Goal: Task Accomplishment & Management: Use online tool/utility

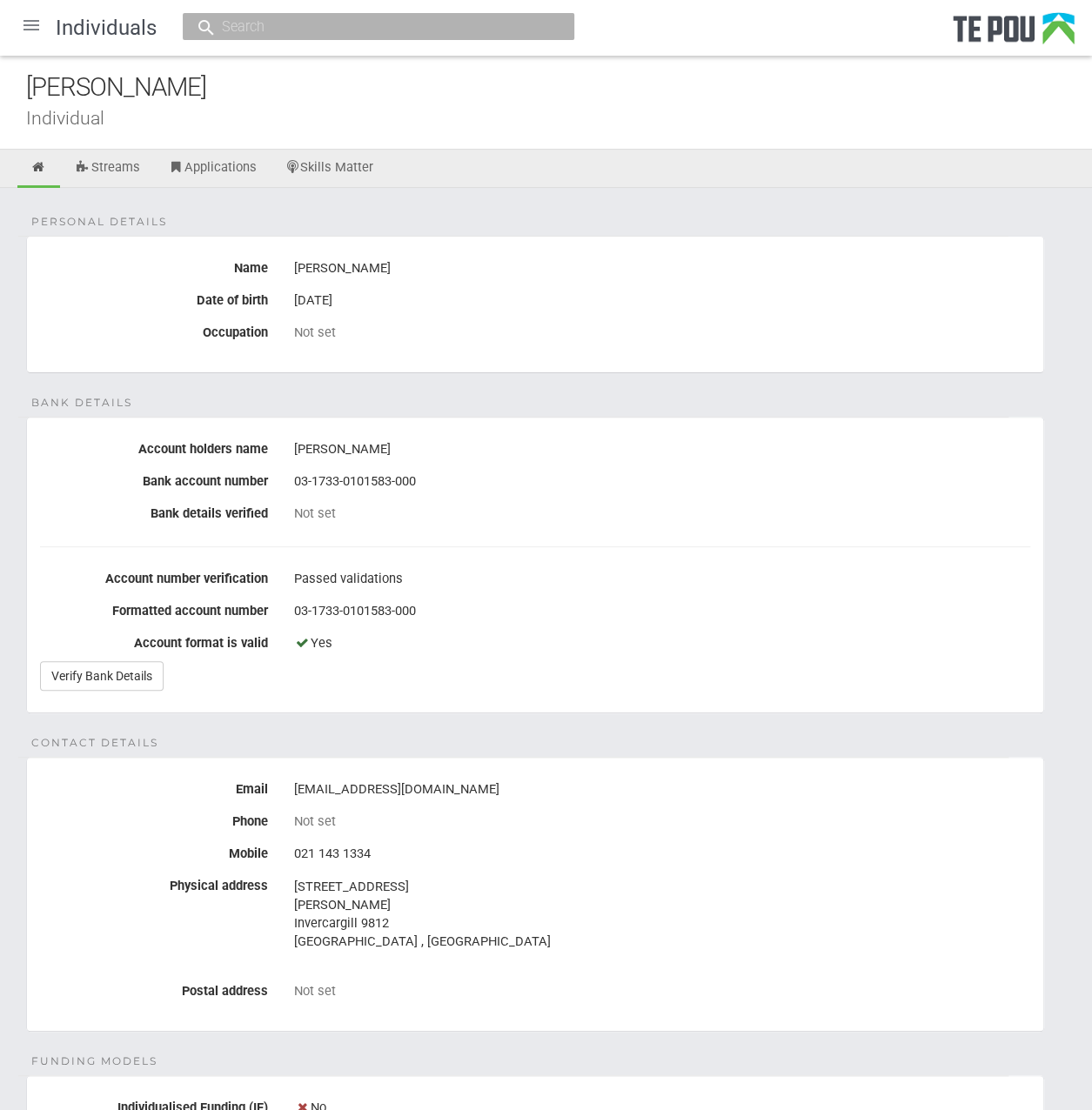
click at [23, 38] on div at bounding box center [30, 25] width 41 height 41
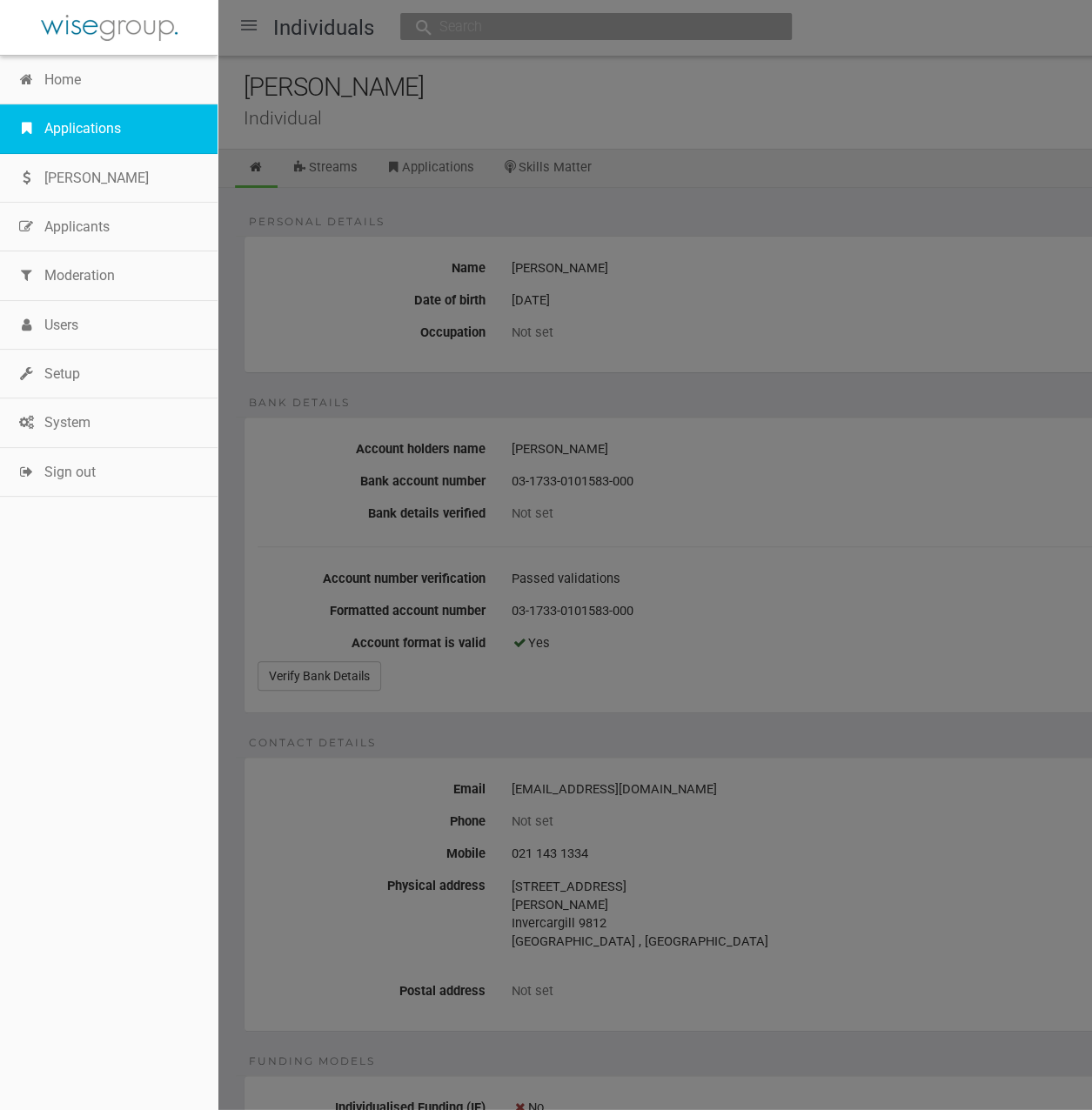
click at [74, 140] on link "Applications" at bounding box center [109, 128] width 217 height 49
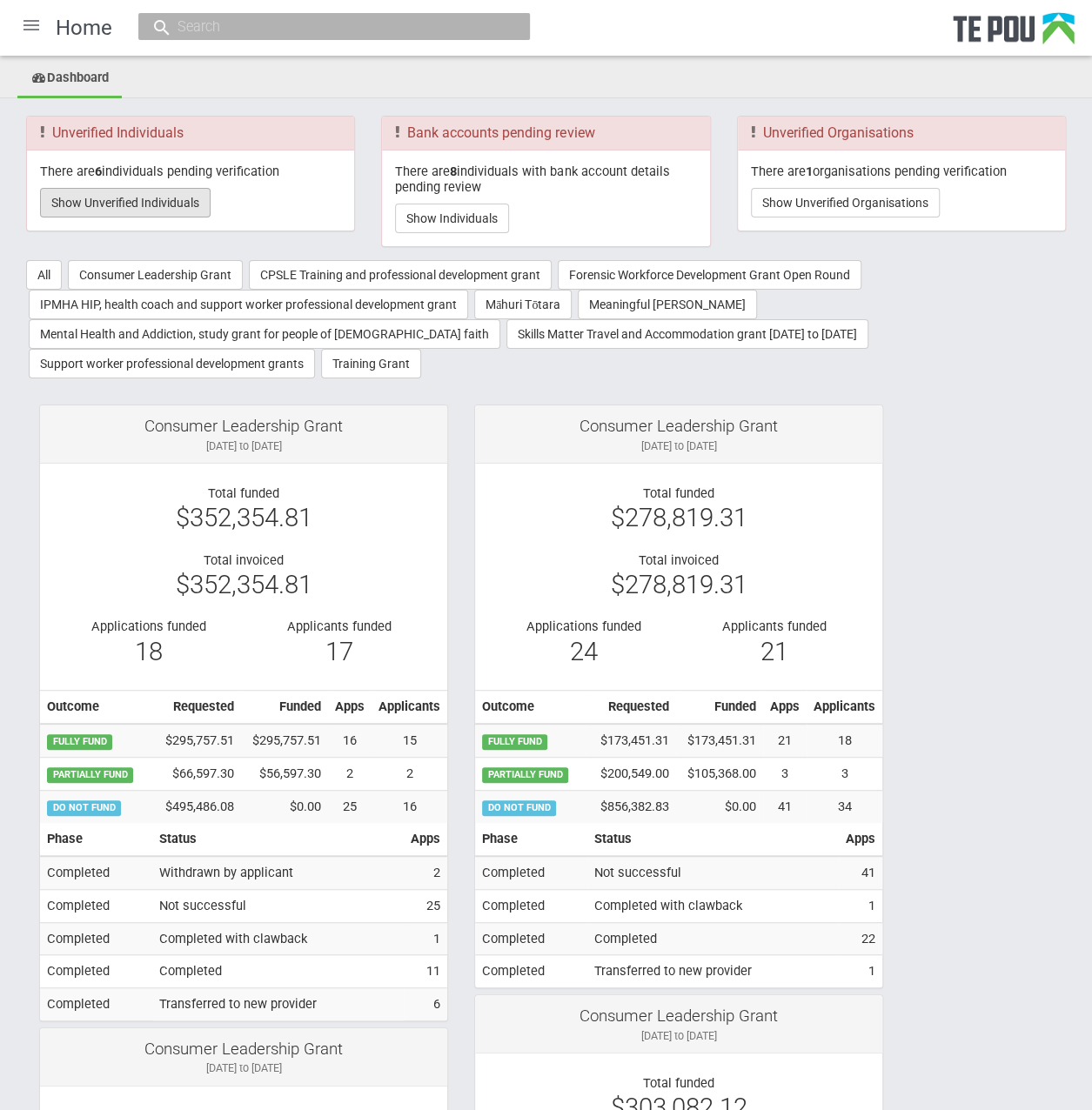
click at [143, 202] on button "Show Unverified Individuals" at bounding box center [124, 202] width 170 height 29
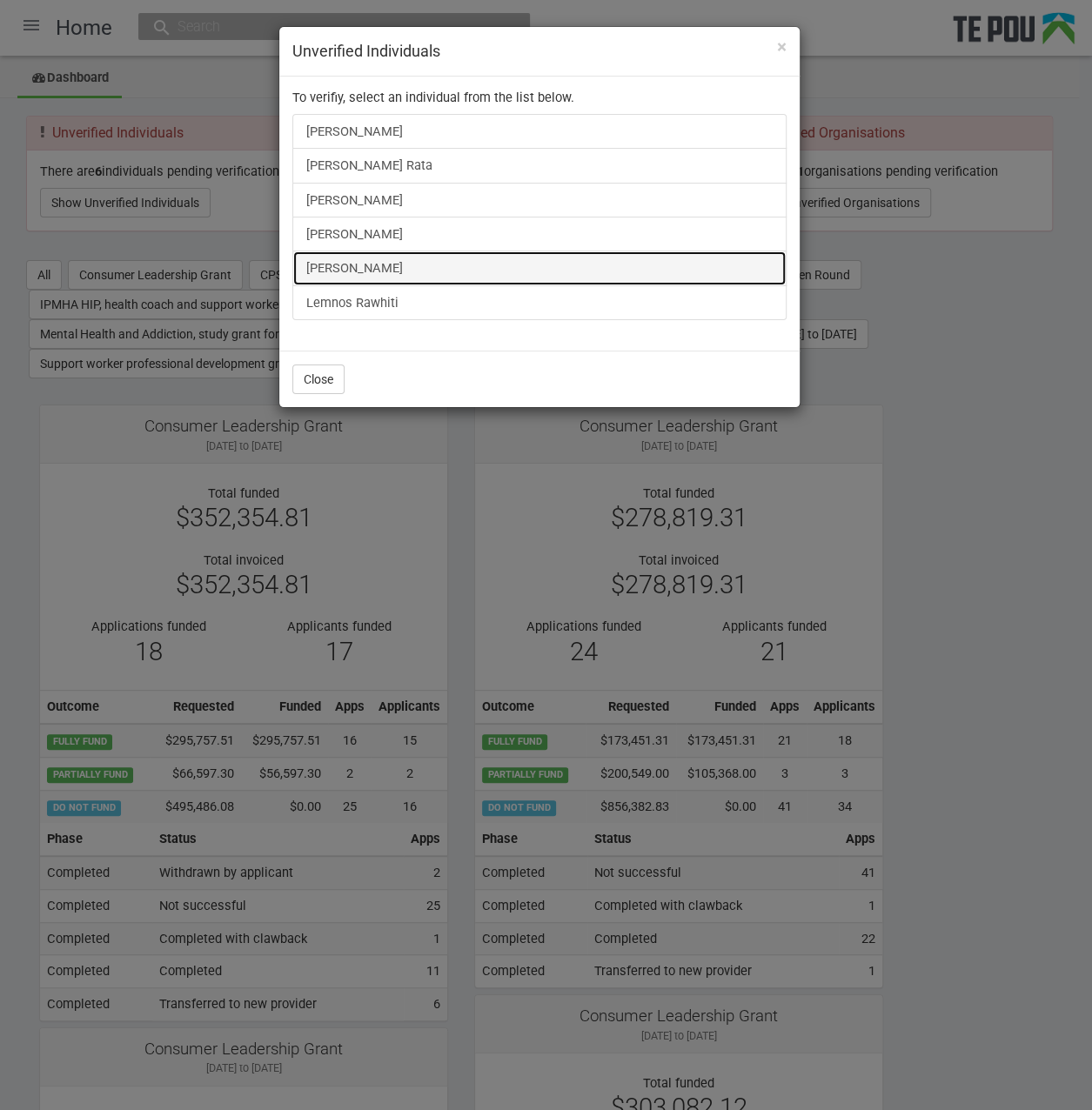
click at [365, 250] on link "[PERSON_NAME]" at bounding box center [539, 268] width 494 height 35
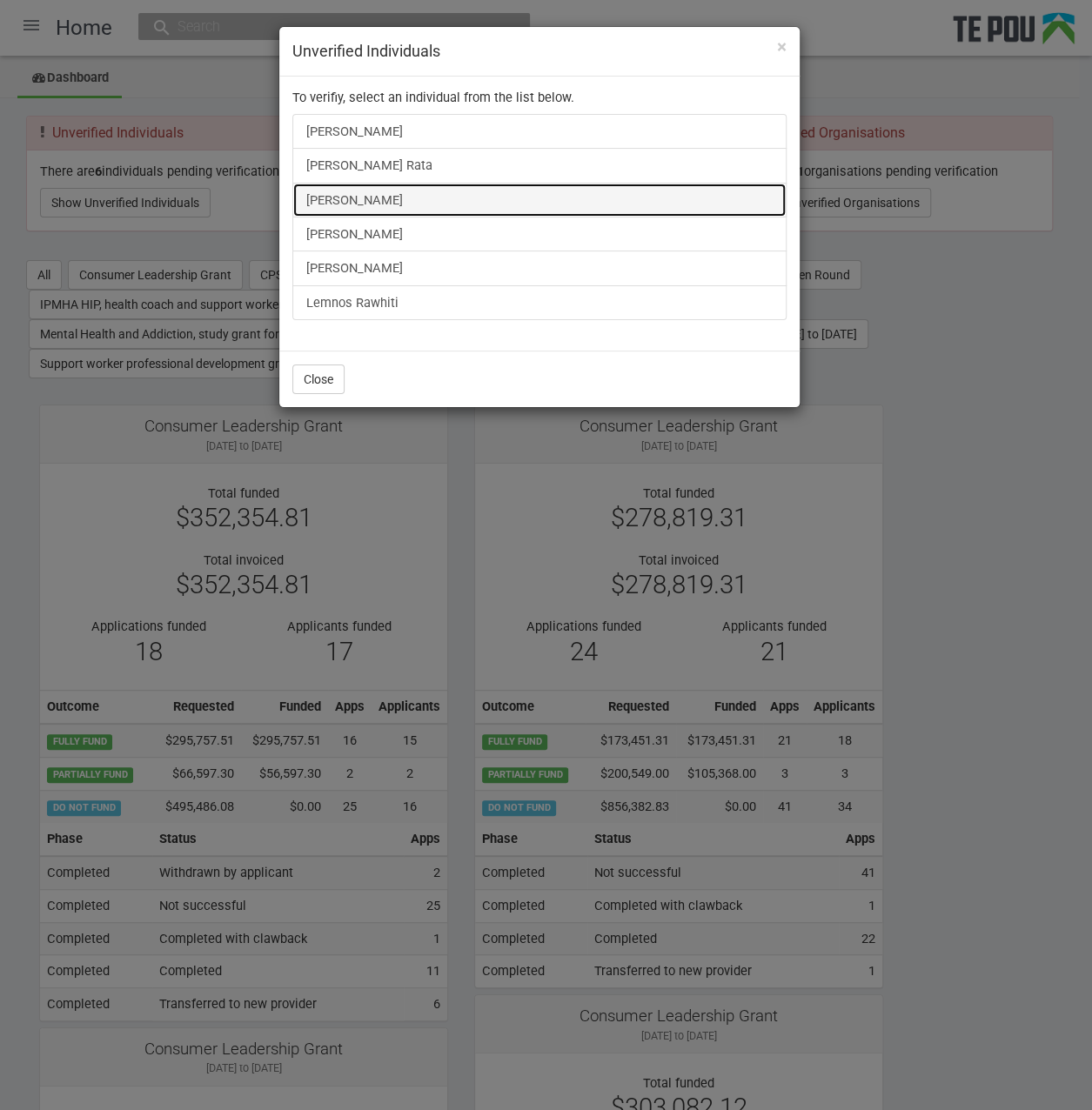
click at [369, 201] on link "[PERSON_NAME]" at bounding box center [539, 200] width 494 height 35
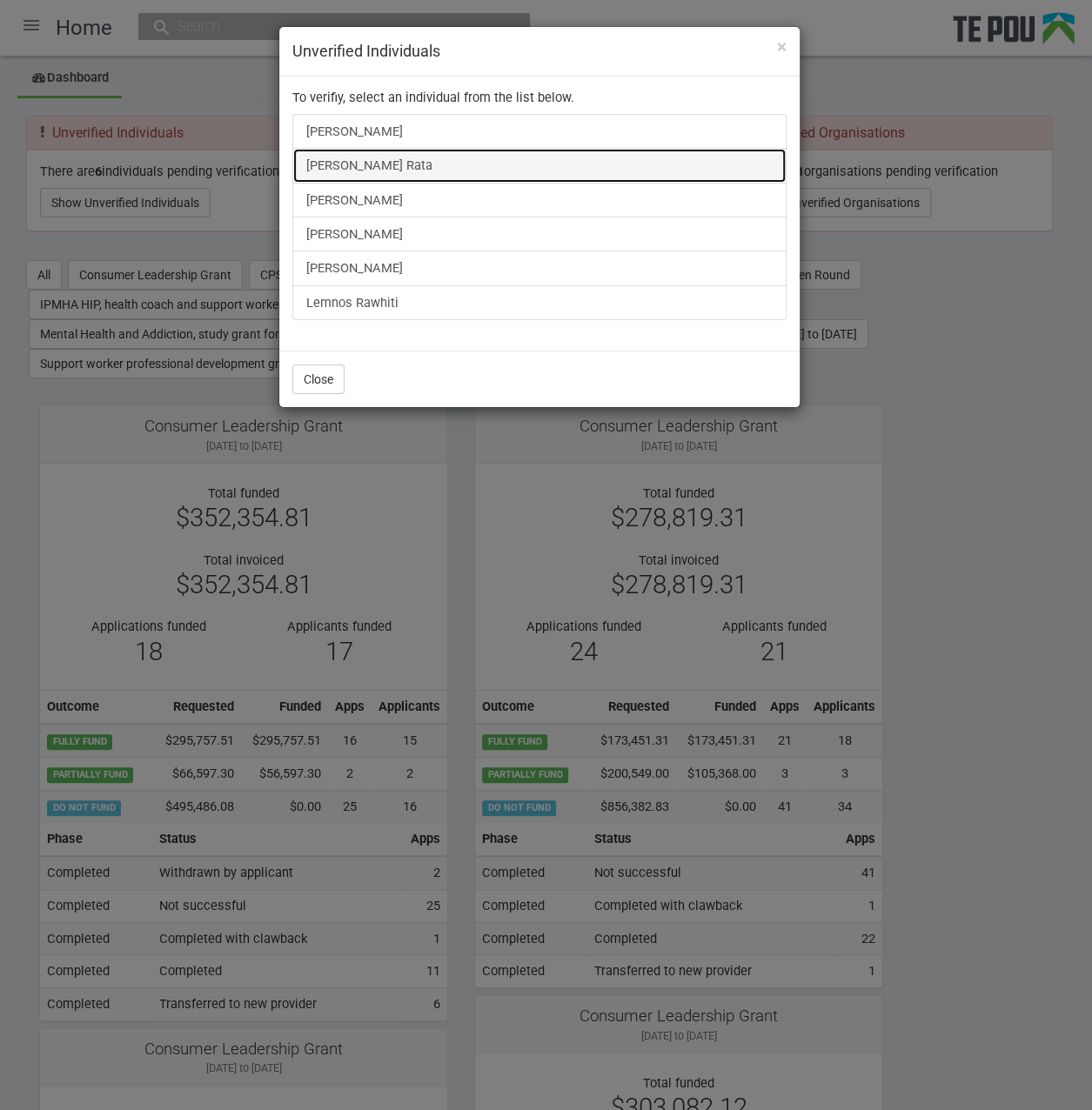
click at [362, 156] on link "[PERSON_NAME] Rata" at bounding box center [539, 166] width 494 height 35
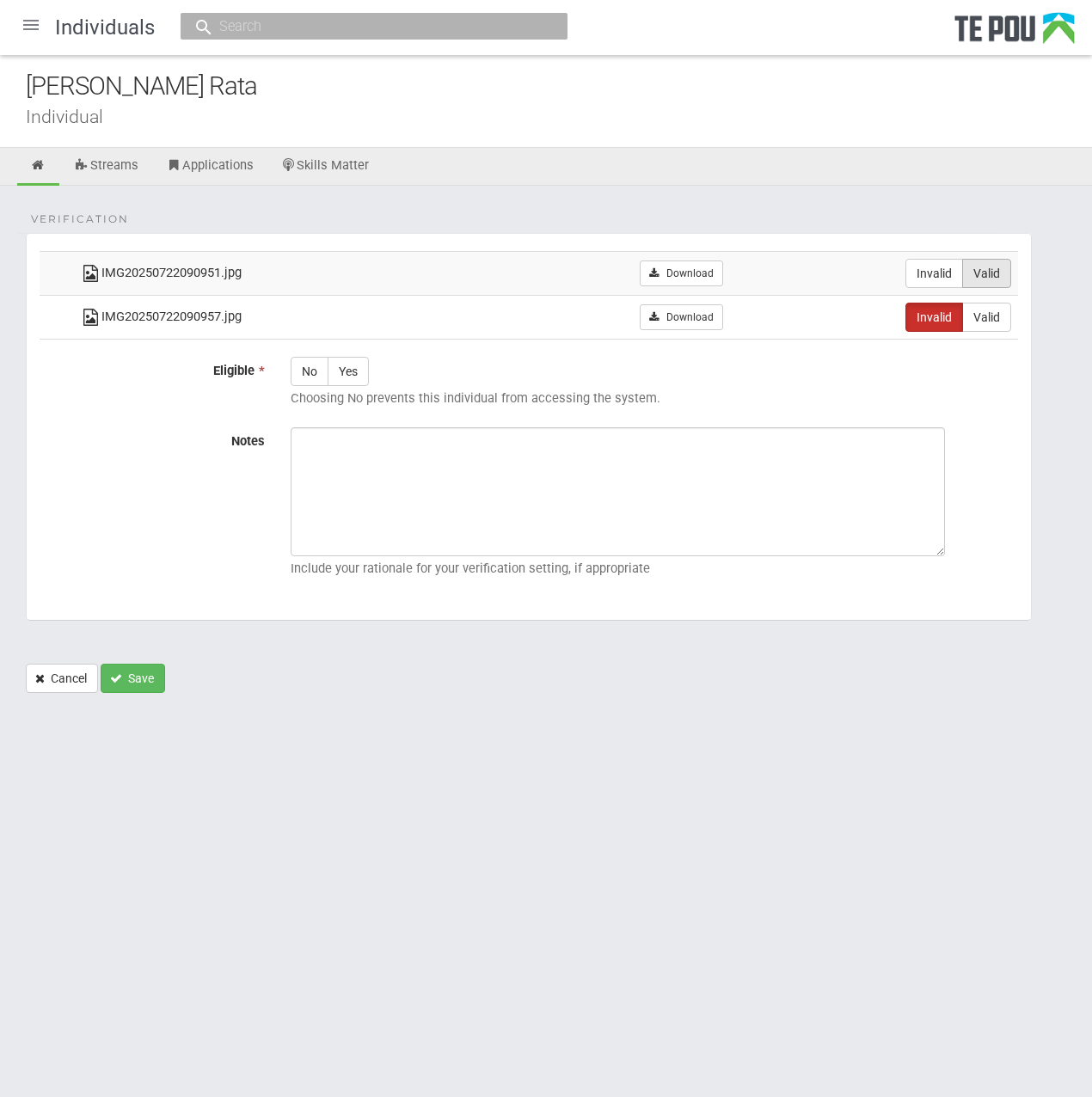
click at [996, 263] on label "Valid" at bounding box center [986, 273] width 49 height 29
radio input "true"
click at [39, 25] on div at bounding box center [30, 25] width 41 height 41
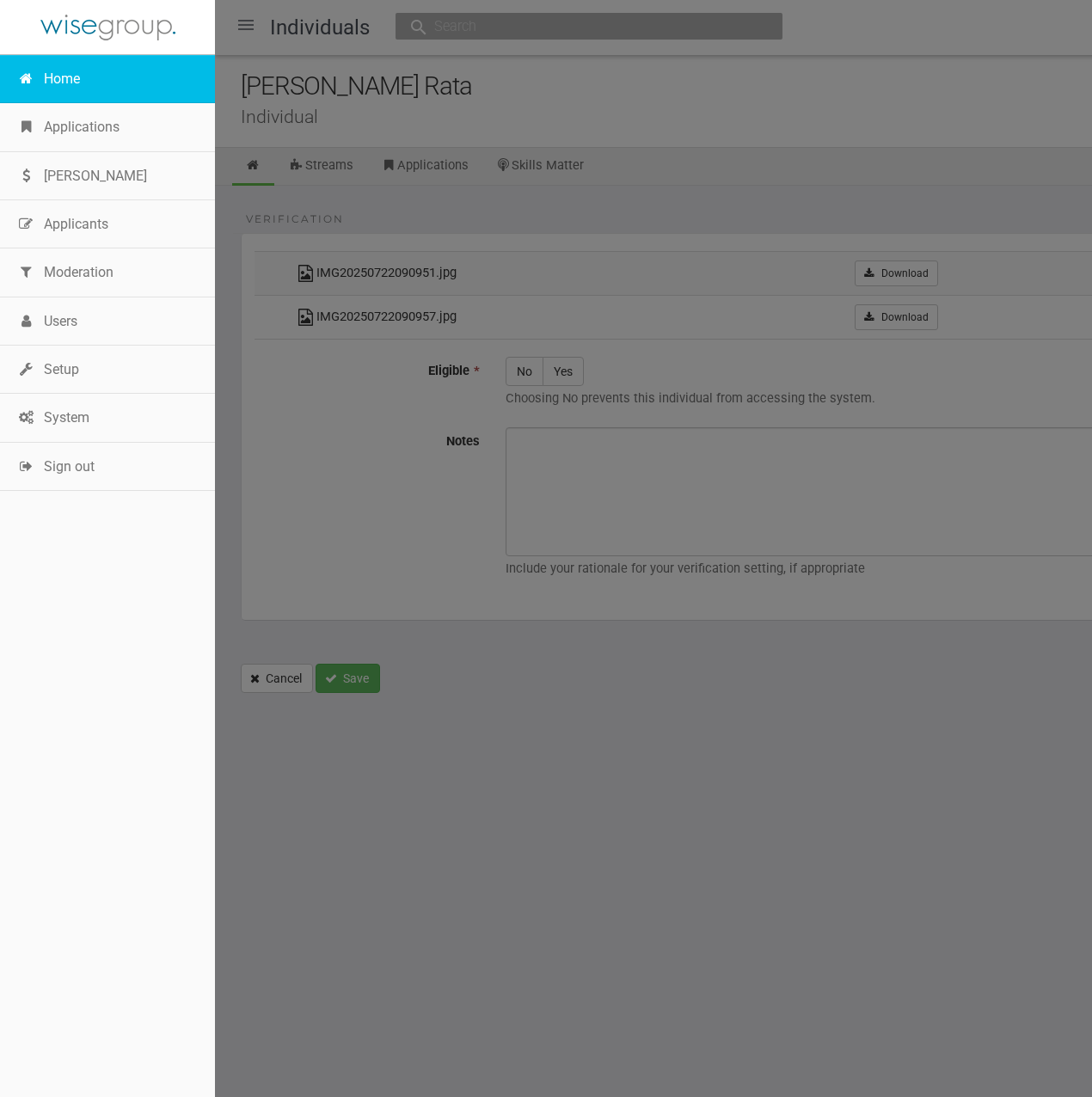
click at [56, 70] on link "Home" at bounding box center [107, 78] width 215 height 48
click at [86, 76] on link "Home" at bounding box center [107, 78] width 215 height 48
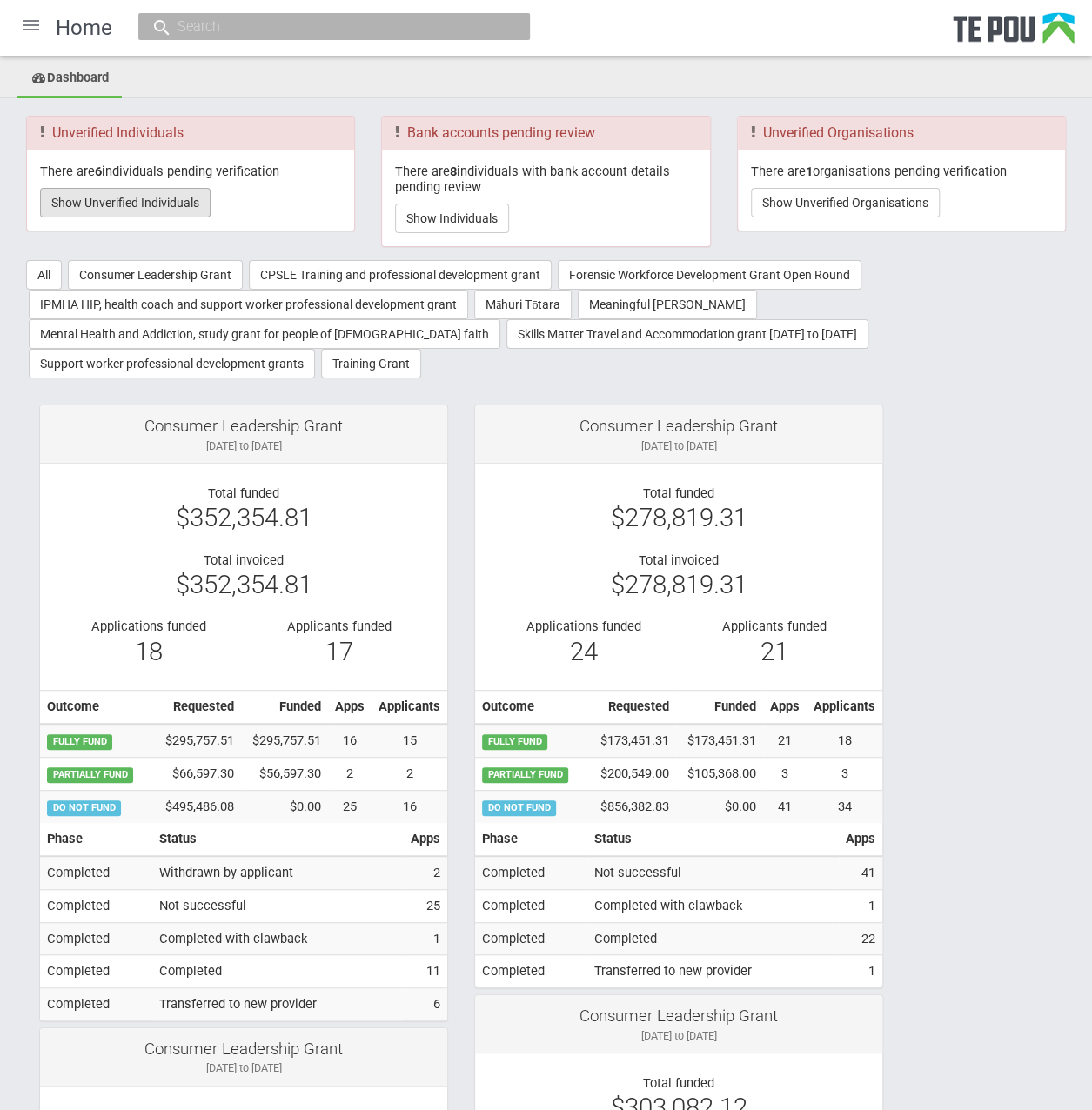
click at [155, 208] on button "Show Unverified Individuals" at bounding box center [124, 202] width 170 height 29
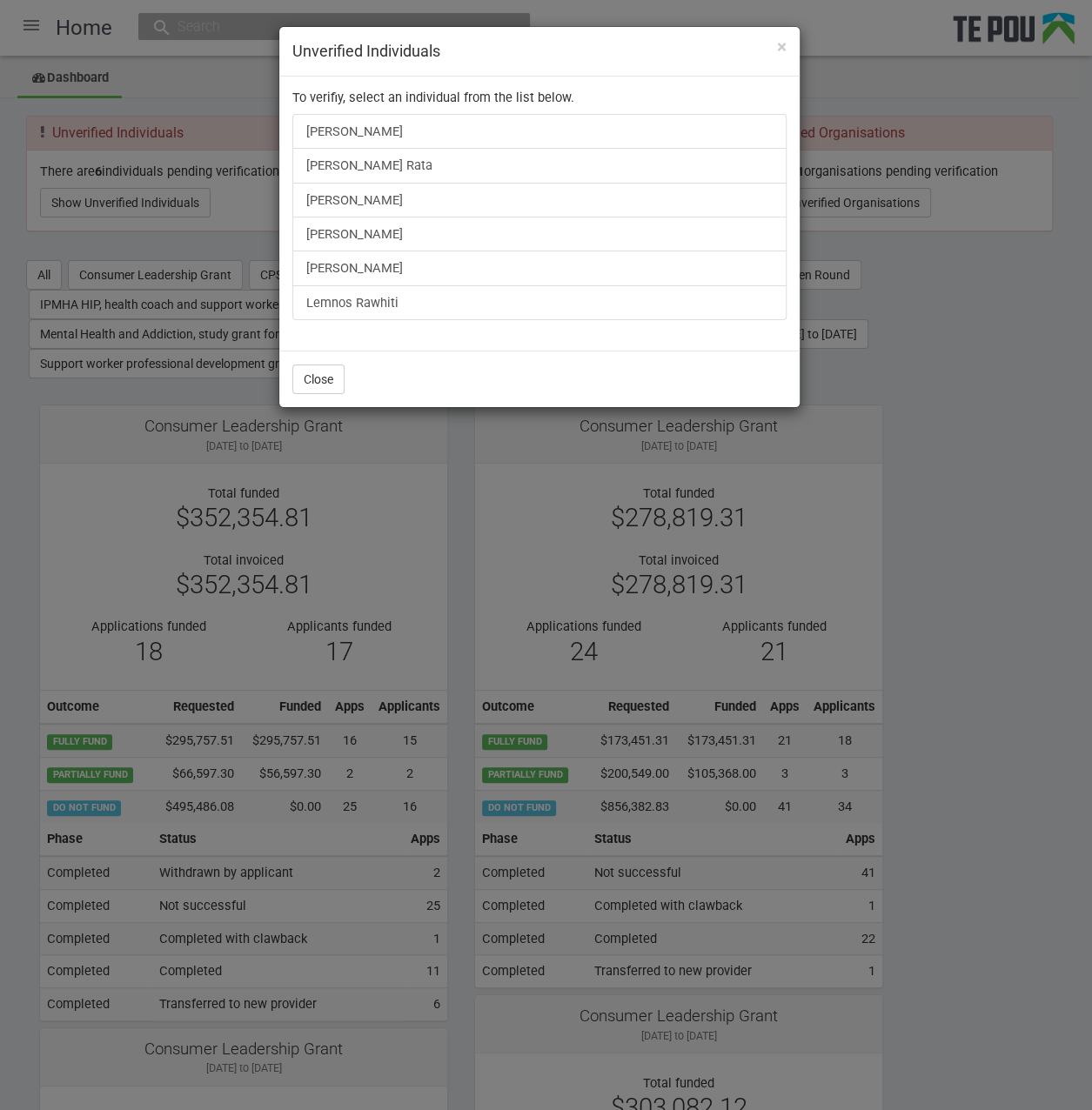
click at [1038, 468] on div "× Unverified Individuals To verifiy, select an individual from the list below. …" at bounding box center [546, 555] width 1092 height 1110
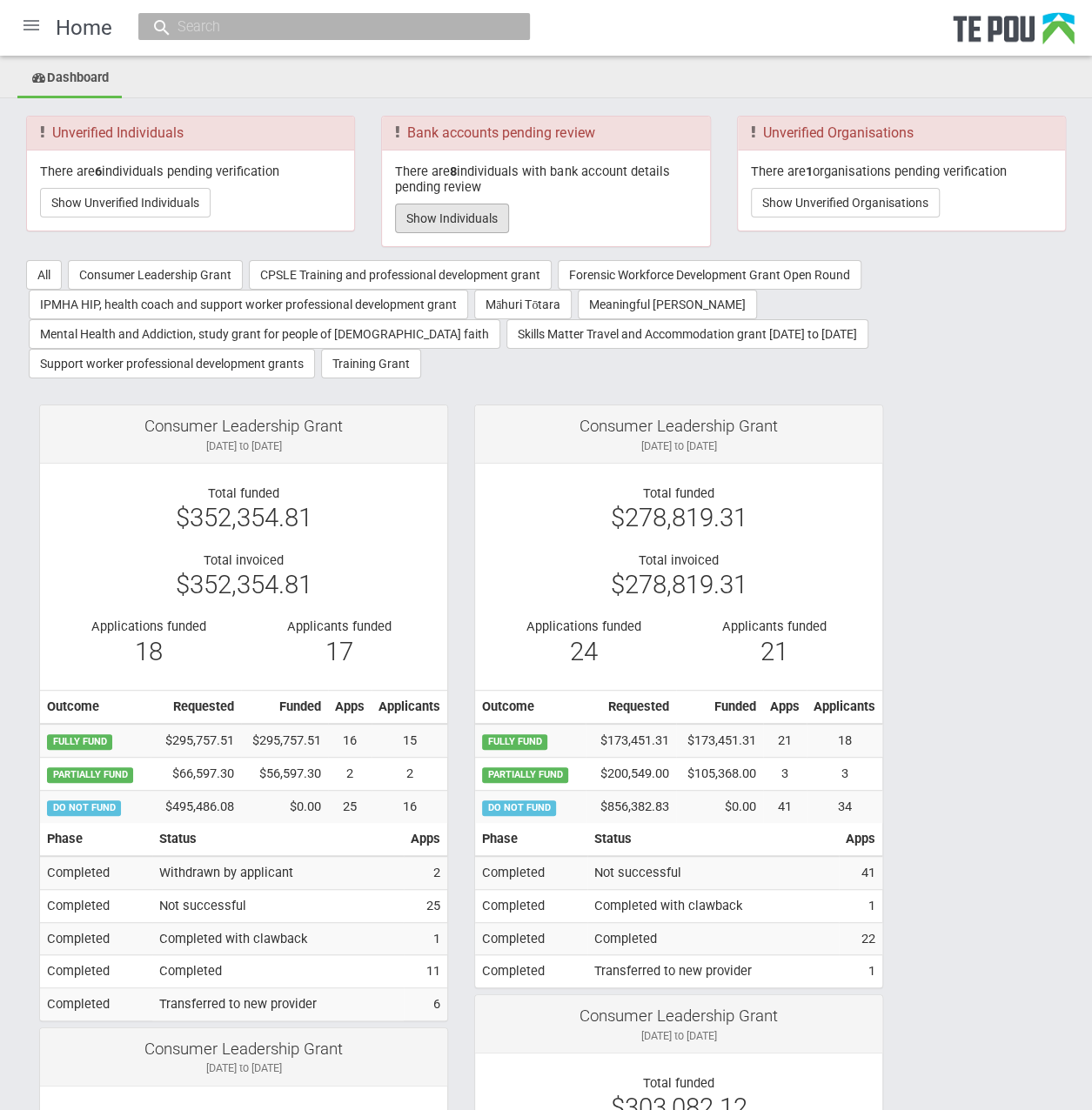
click at [474, 214] on button "Show Individuals" at bounding box center [452, 218] width 114 height 29
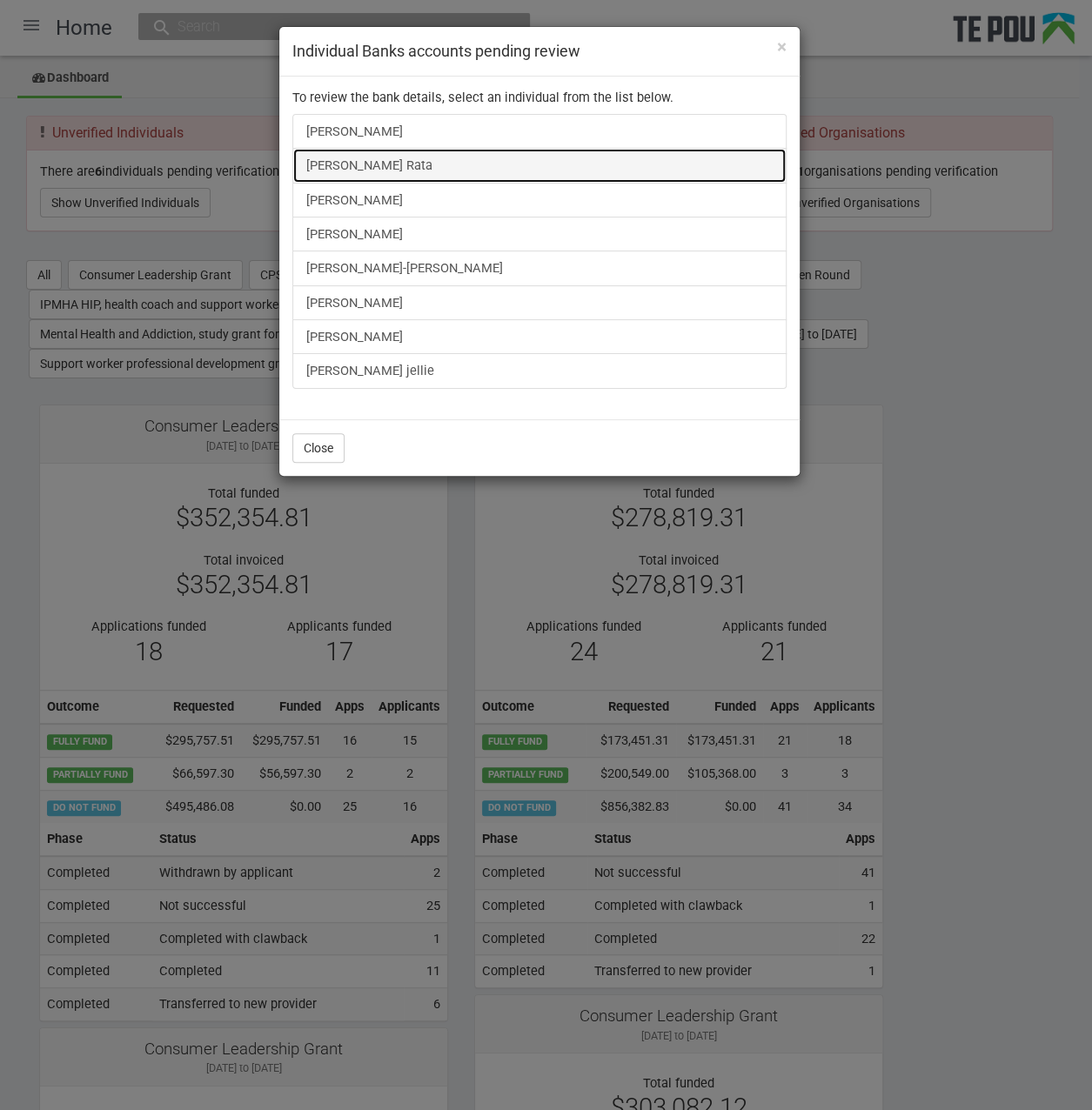
click at [341, 167] on link "[PERSON_NAME] Rata" at bounding box center [539, 166] width 494 height 35
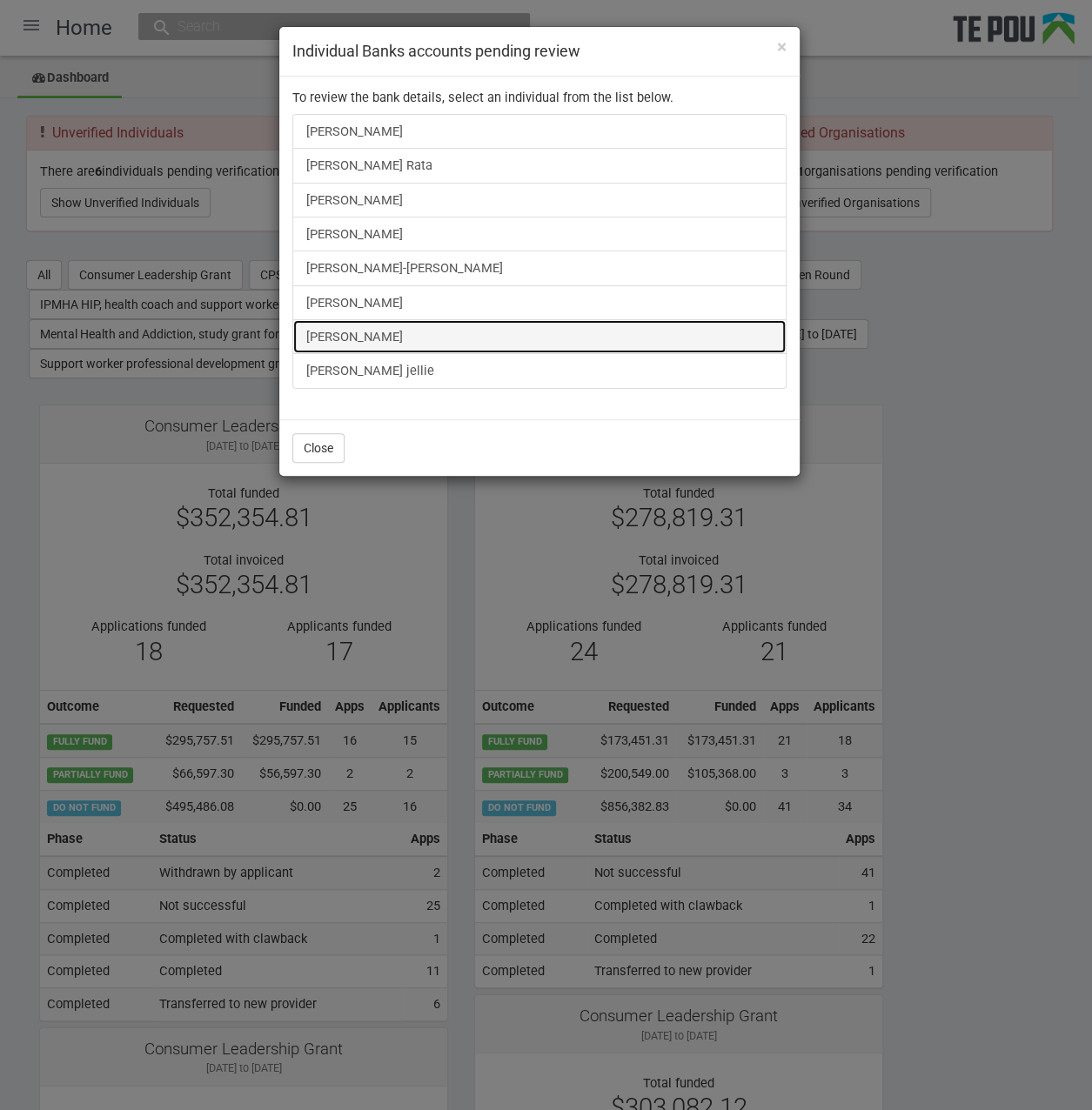
click at [345, 337] on link "Liam Keogan" at bounding box center [539, 337] width 494 height 35
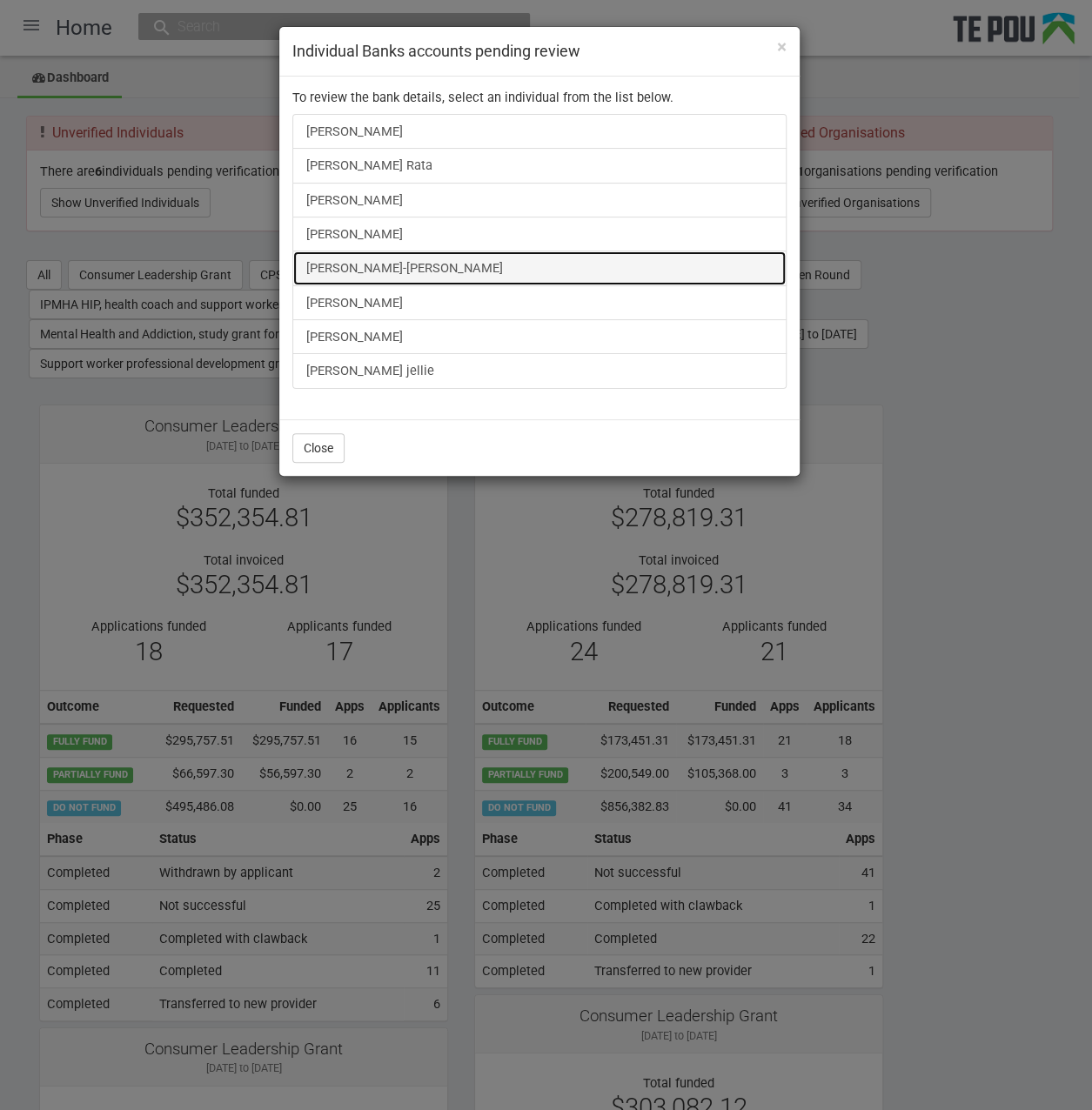
click at [349, 260] on link "Tyler Mitai-Sykes" at bounding box center [539, 268] width 494 height 35
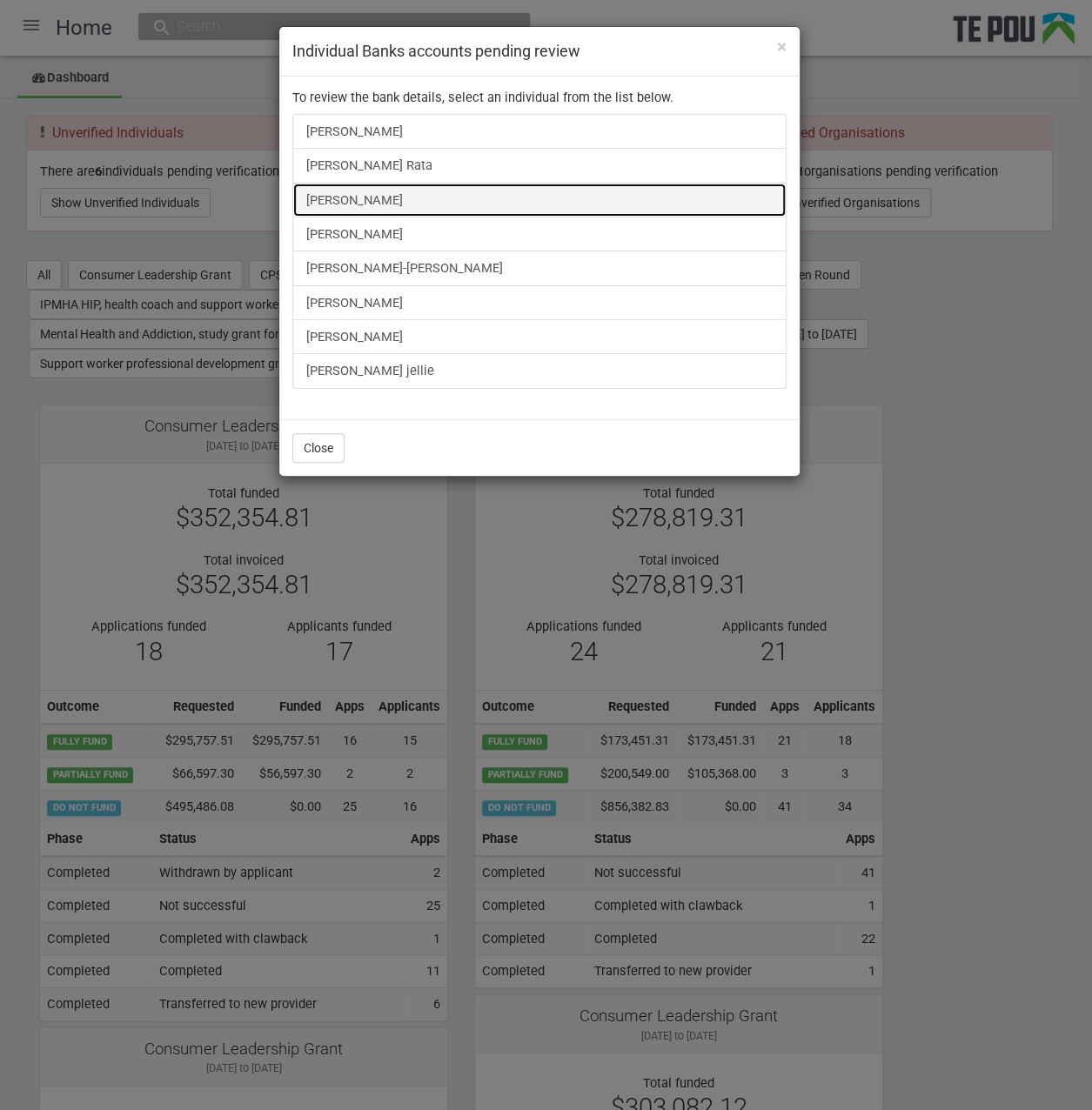
click at [343, 187] on link "Elizabeth Choyce" at bounding box center [539, 200] width 494 height 35
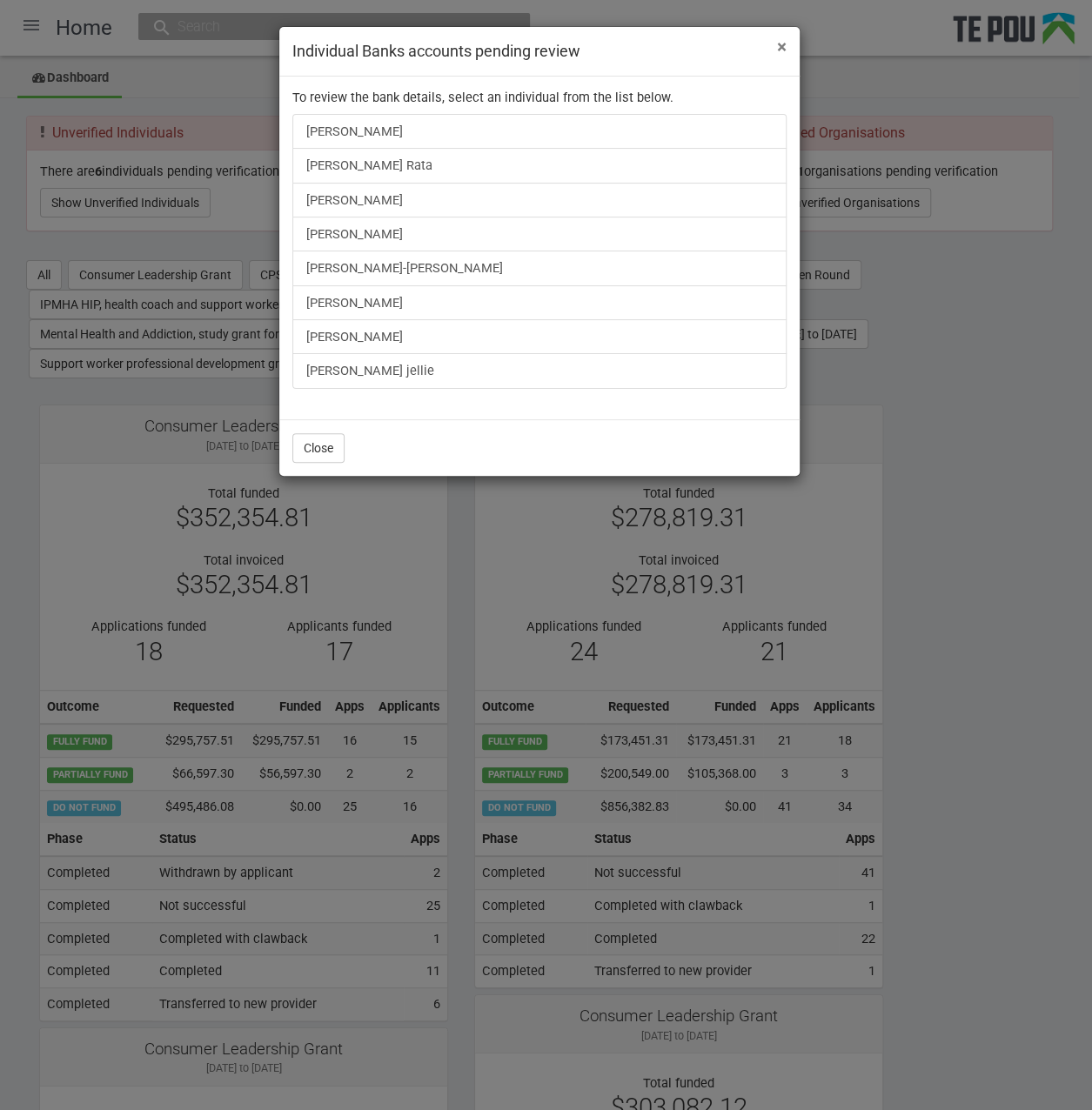
click at [782, 44] on span "×" at bounding box center [782, 47] width 9 height 21
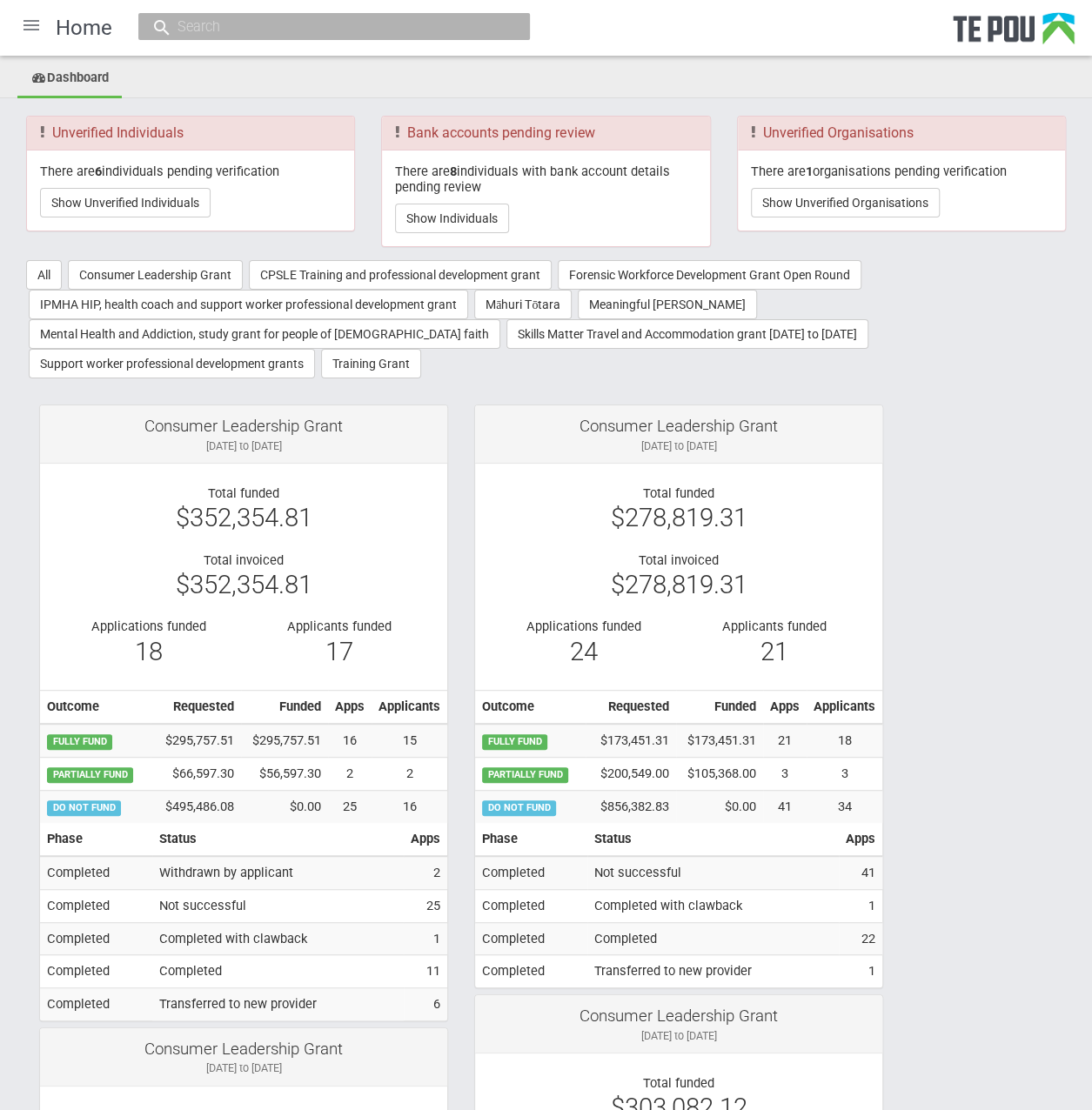
click at [33, 26] on div at bounding box center [30, 25] width 41 height 41
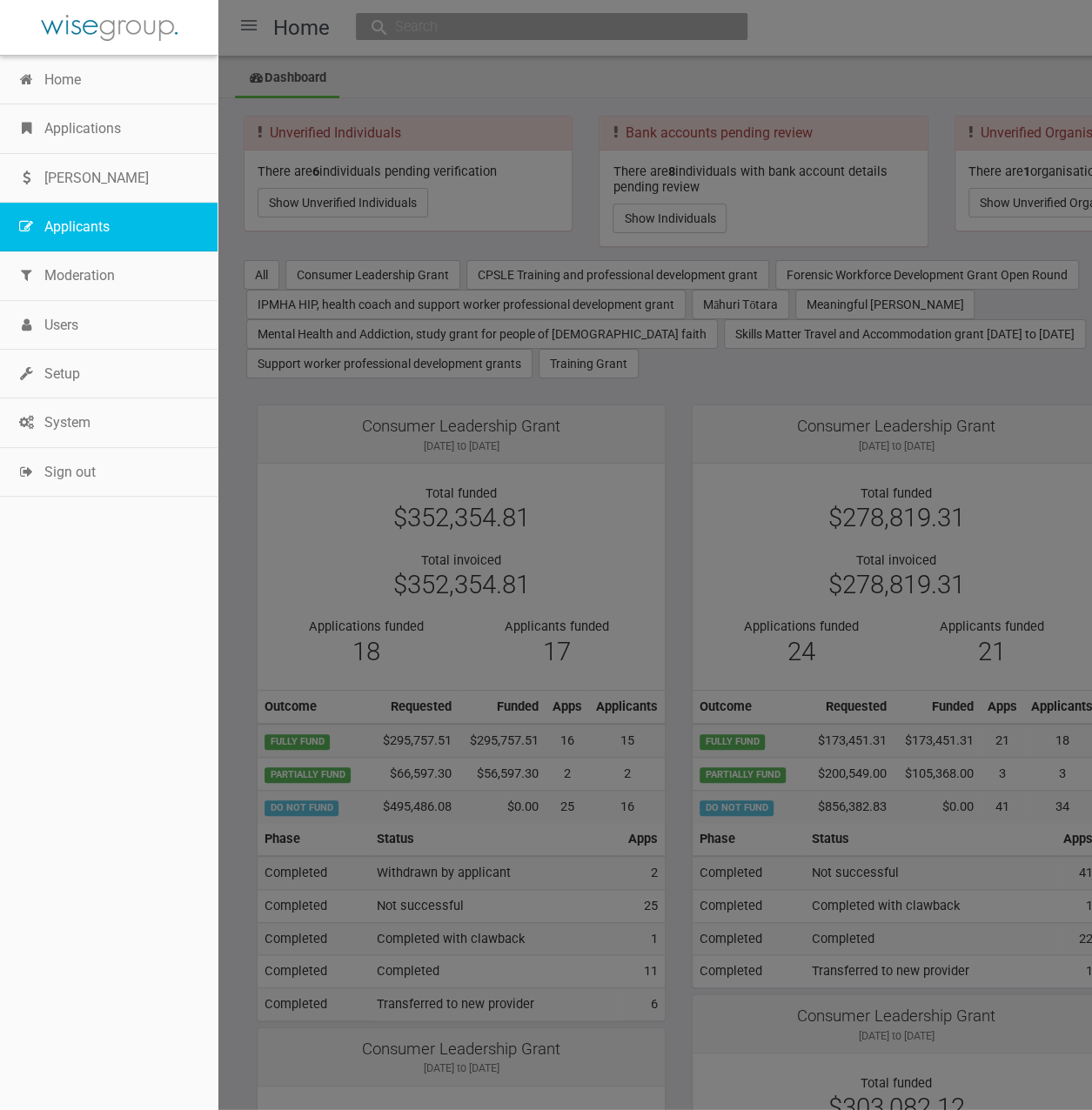
click at [103, 239] on link "Applicants" at bounding box center [109, 226] width 217 height 49
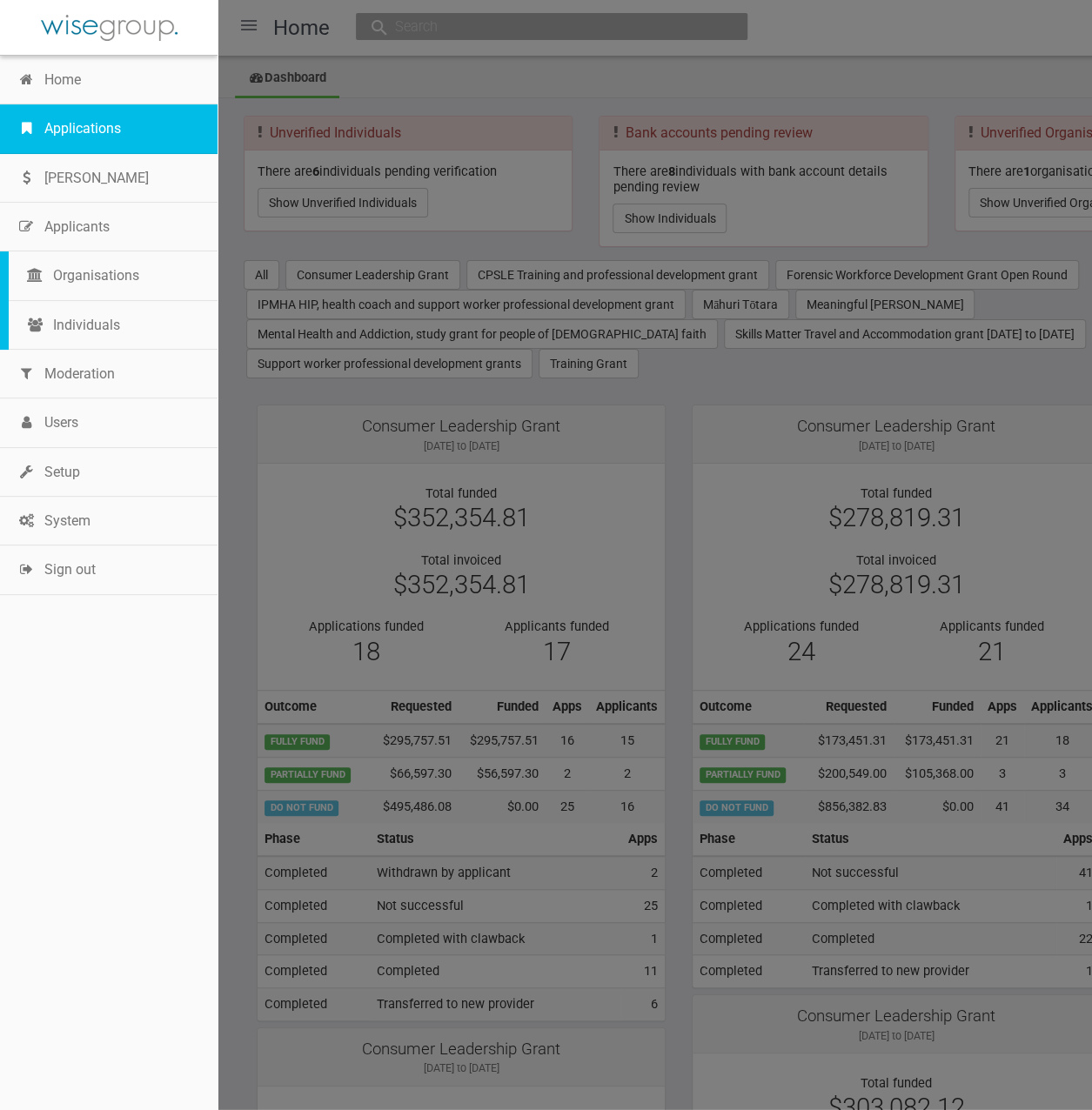
click at [76, 133] on link "Applications" at bounding box center [109, 128] width 217 height 49
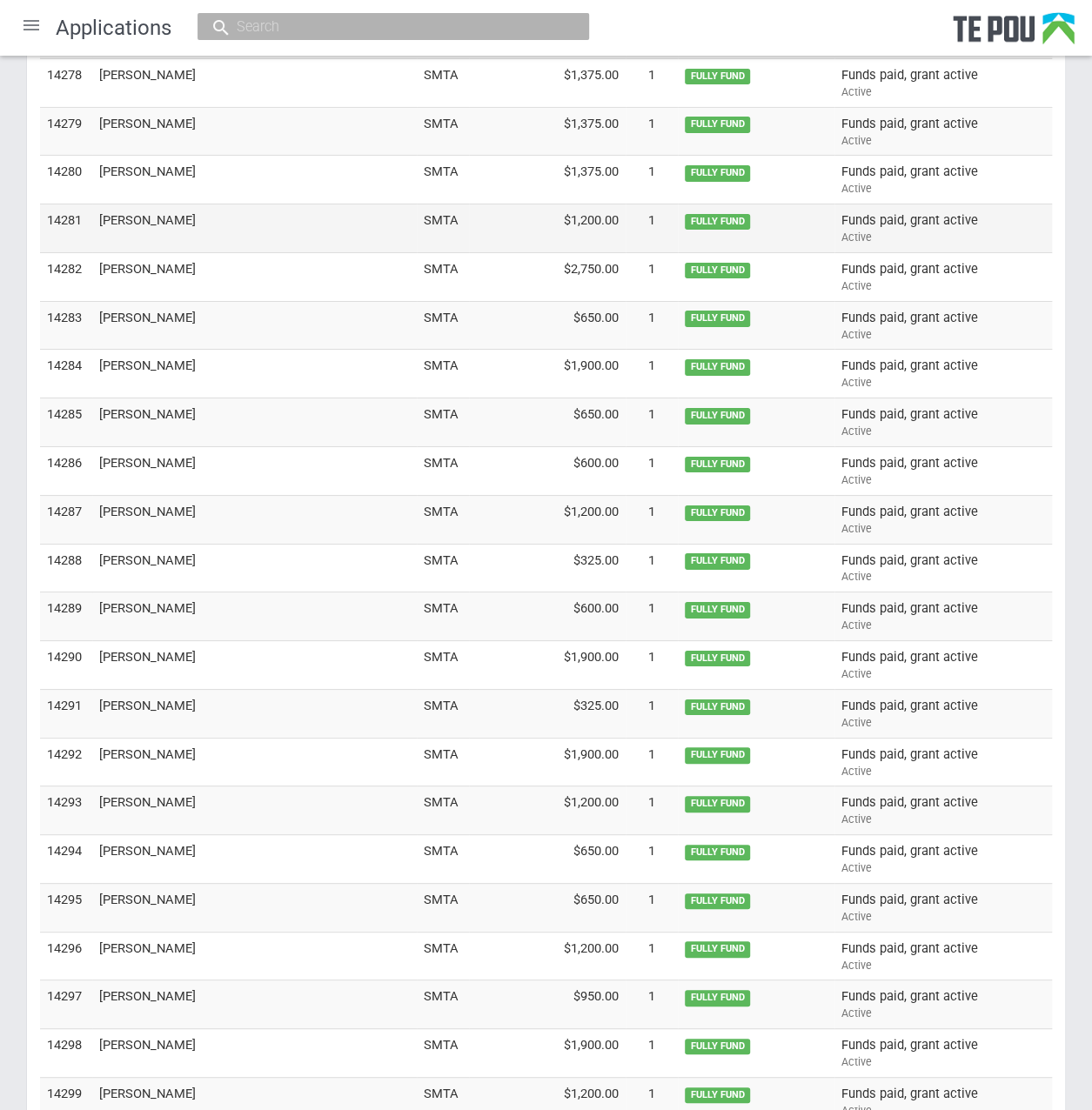
scroll to position [2551, 0]
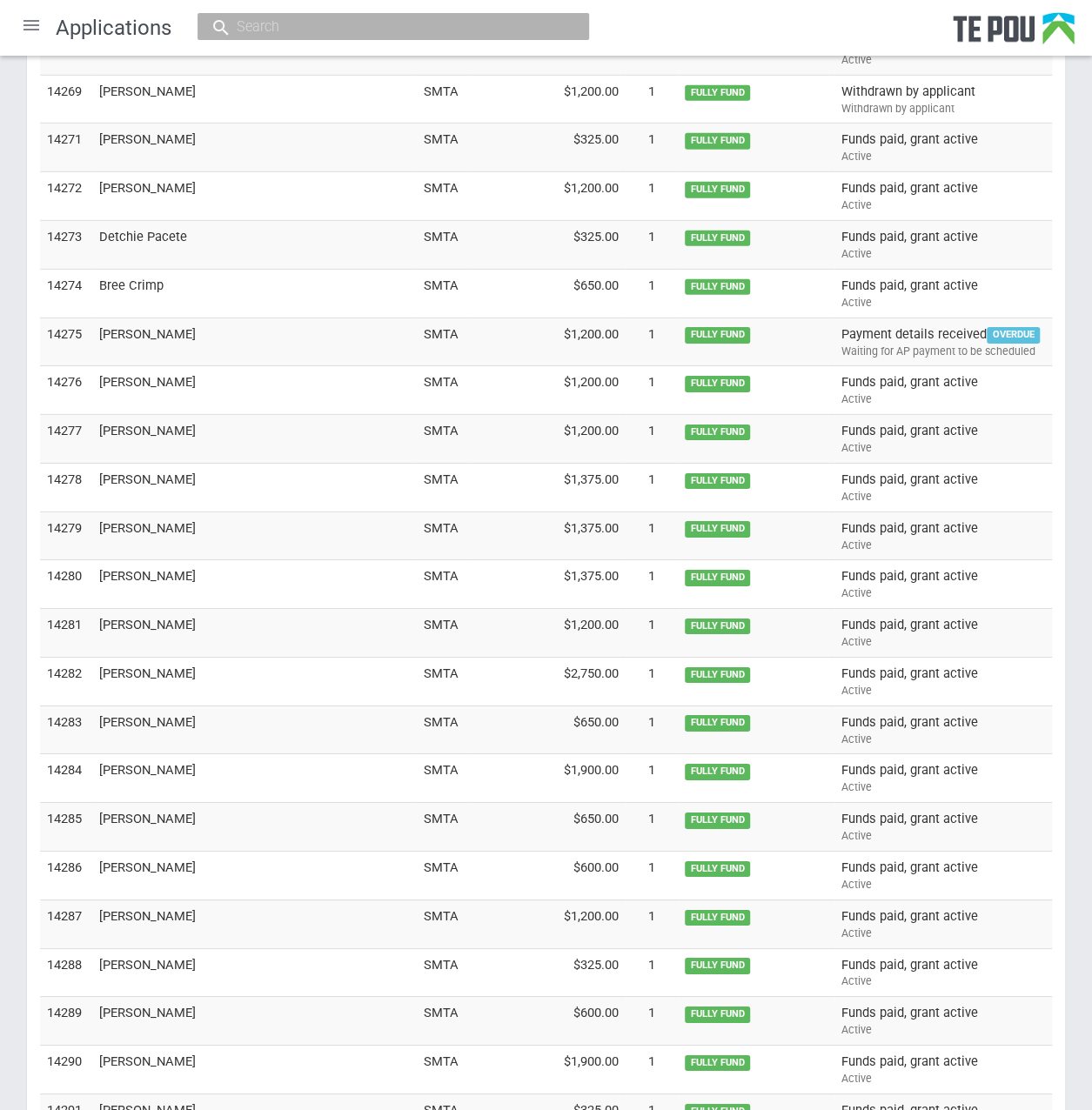
click at [26, 29] on div at bounding box center [30, 25] width 41 height 41
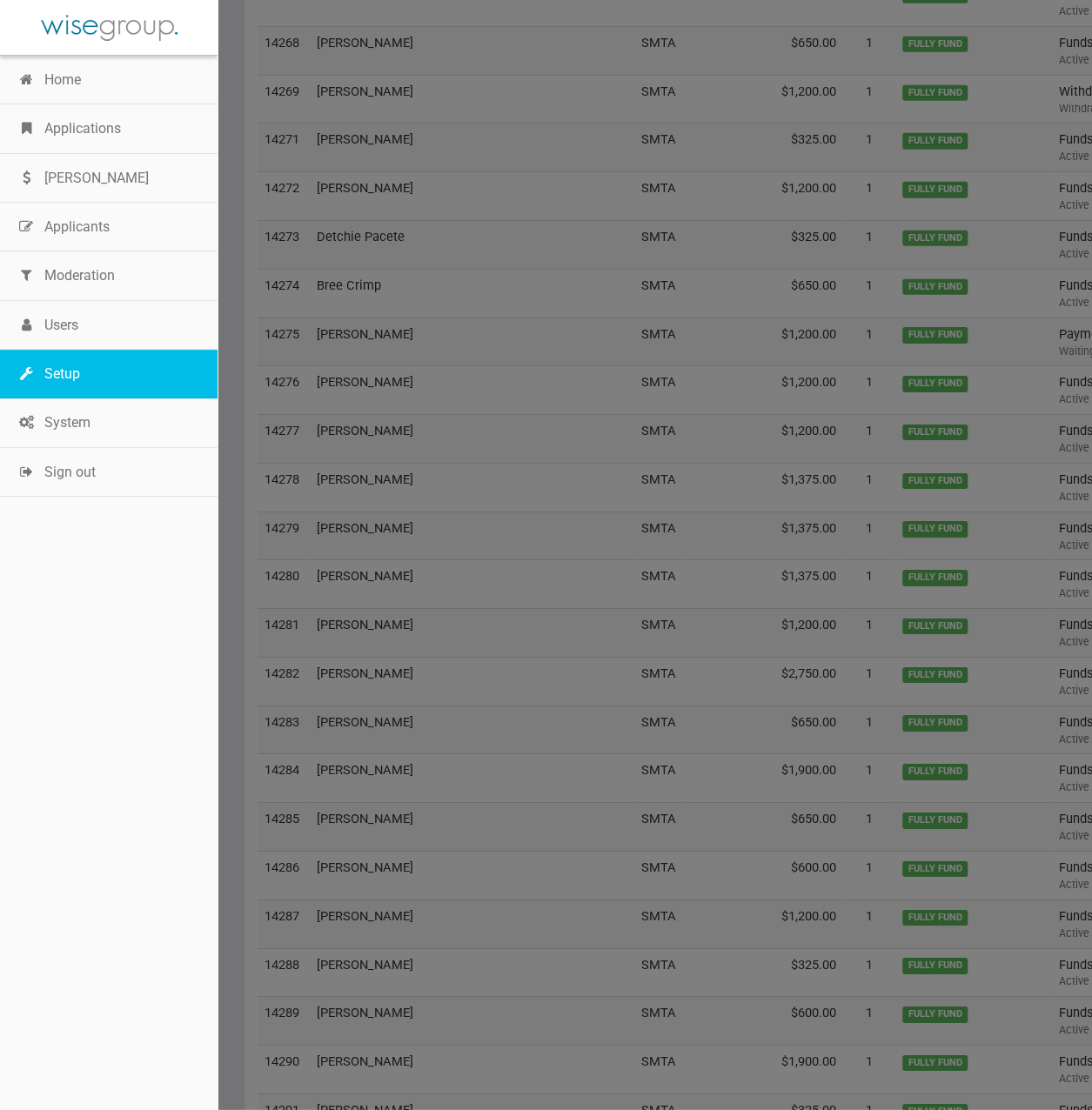
click at [108, 364] on link "Setup" at bounding box center [109, 374] width 217 height 49
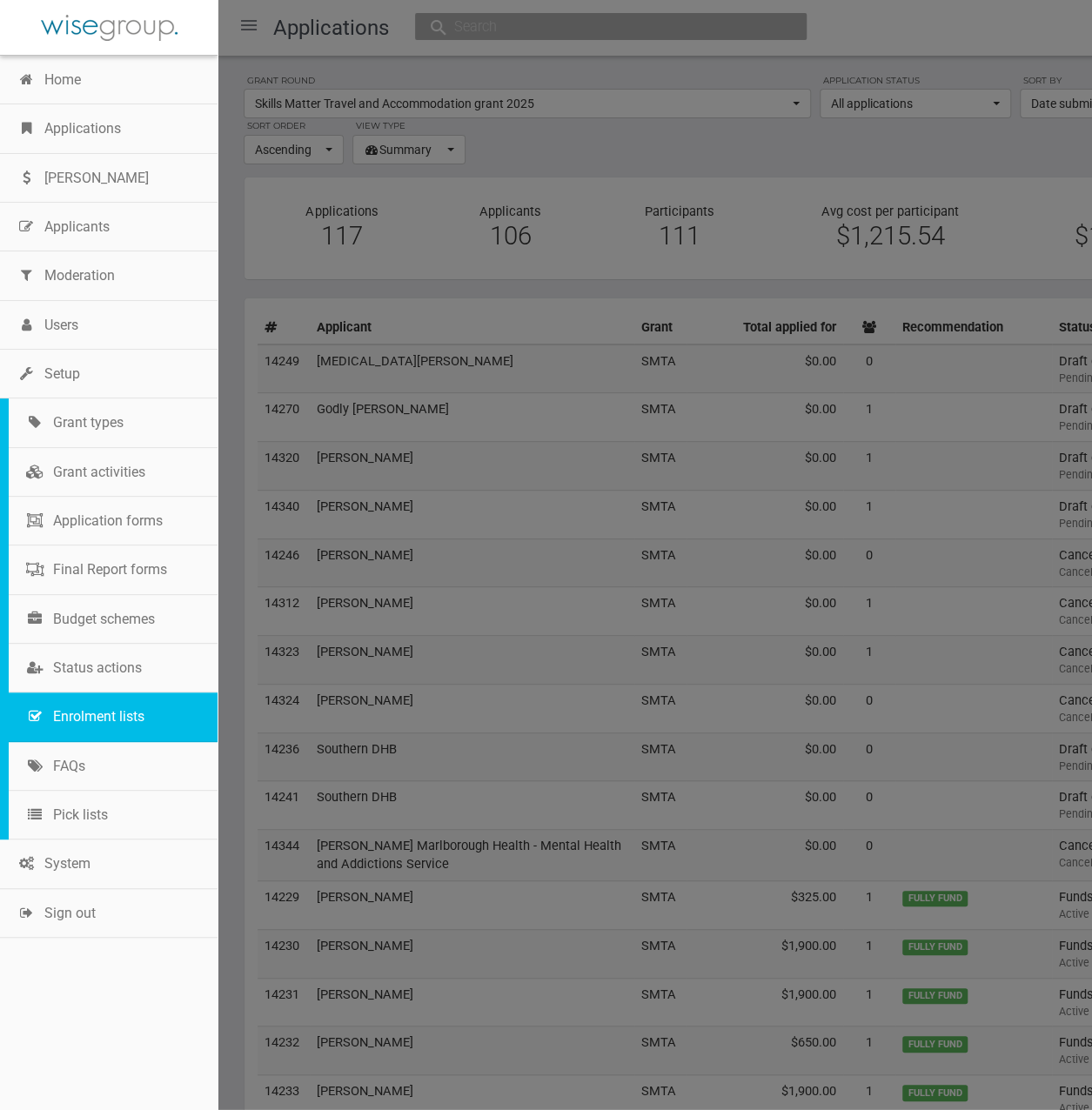
click at [141, 705] on link "Enrolment lists" at bounding box center [112, 716] width 209 height 49
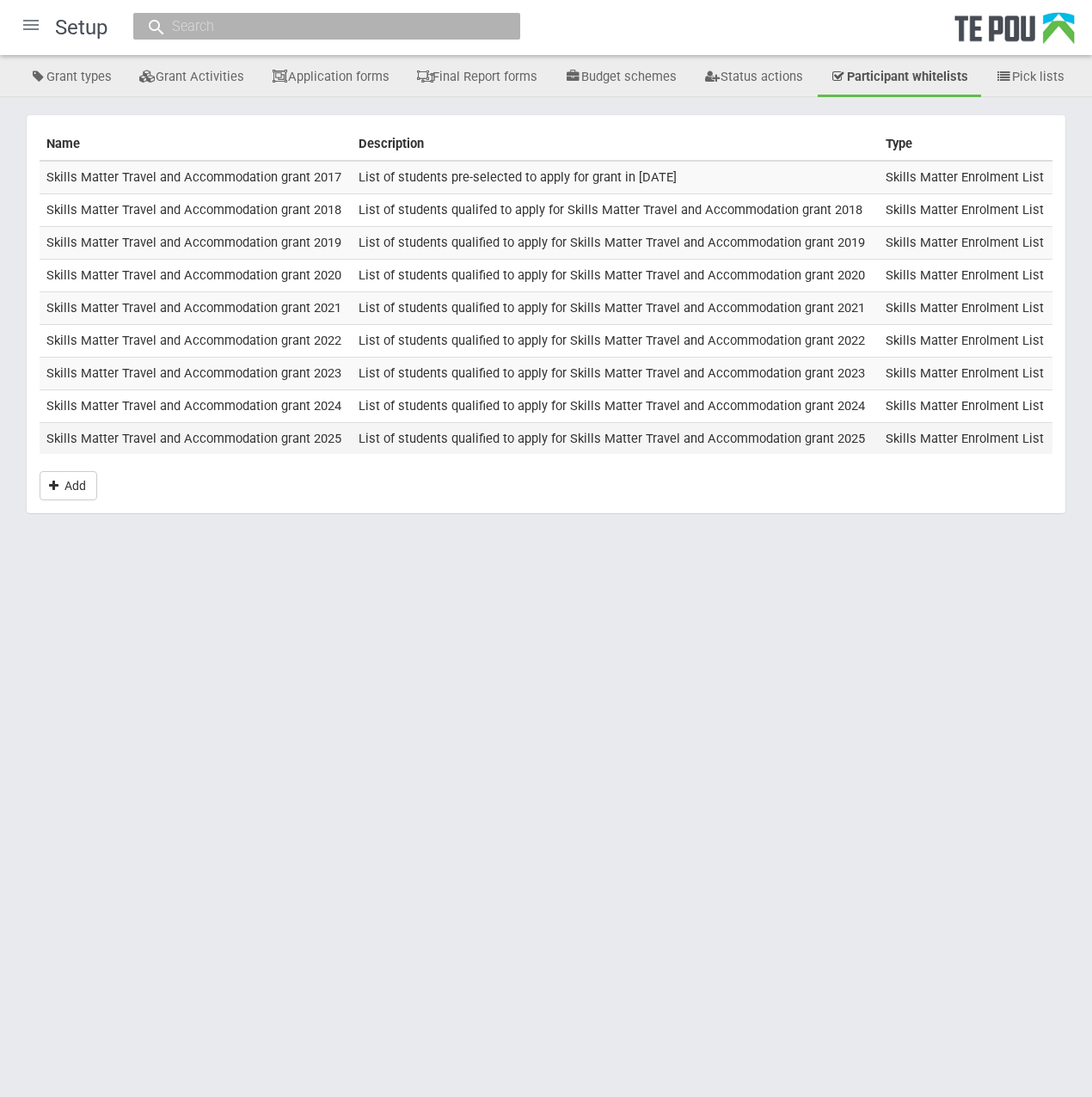
click at [242, 438] on td "Skills Matter Travel and Accommodation grant 2025" at bounding box center [195, 438] width 312 height 32
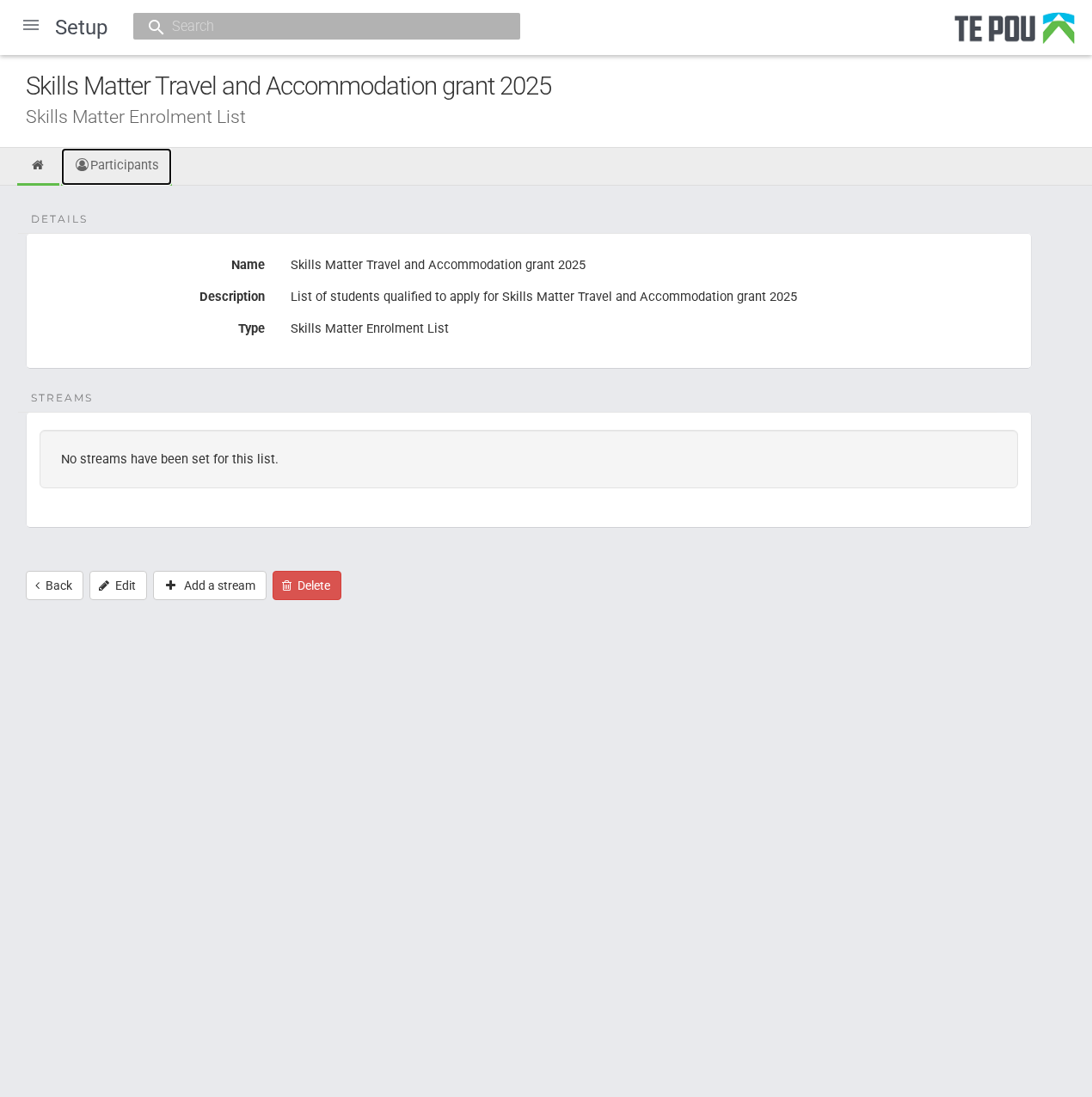
click at [116, 176] on link "Participants" at bounding box center [116, 167] width 111 height 38
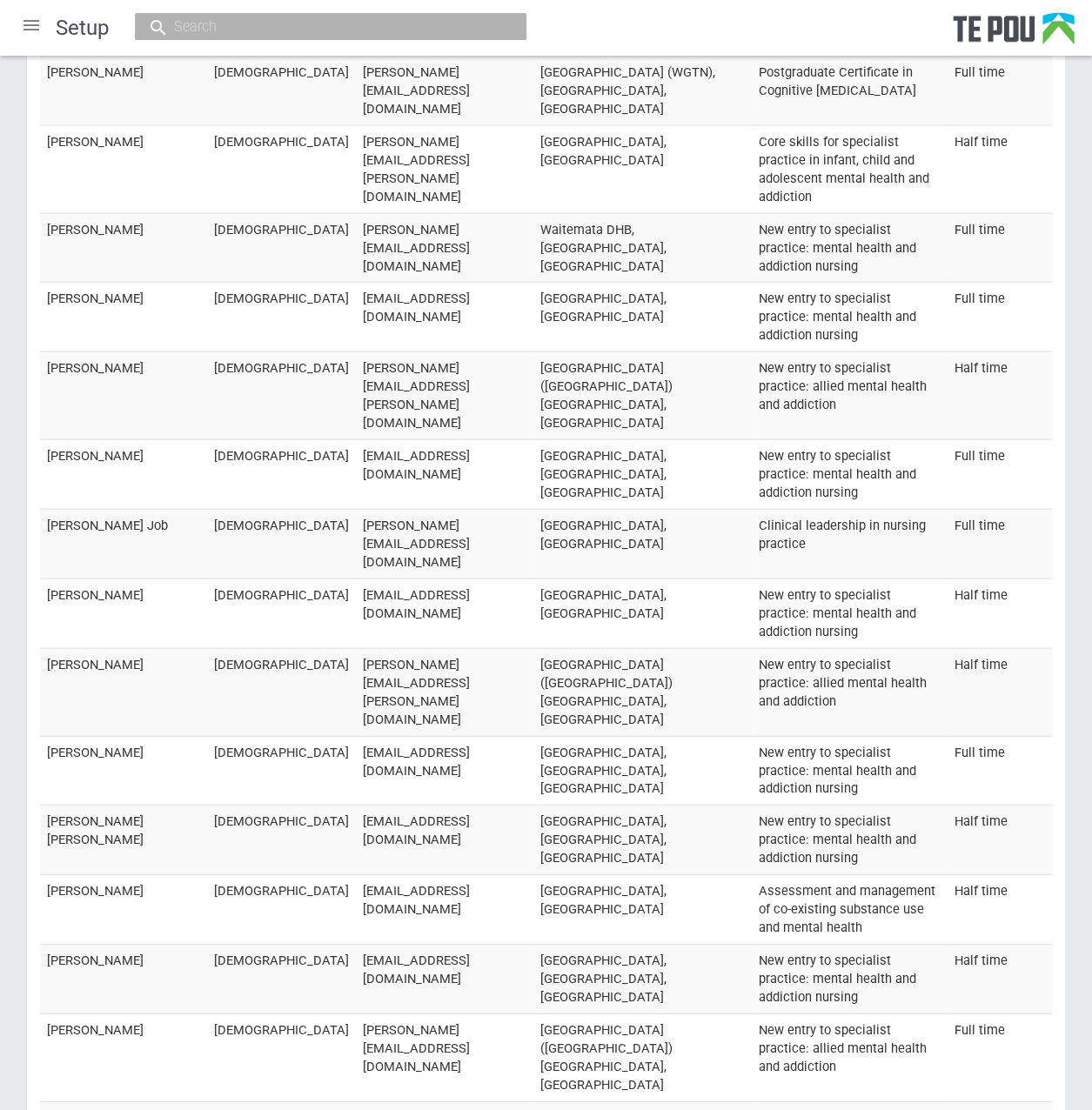
scroll to position [14563, 0]
